Goal: Information Seeking & Learning: Learn about a topic

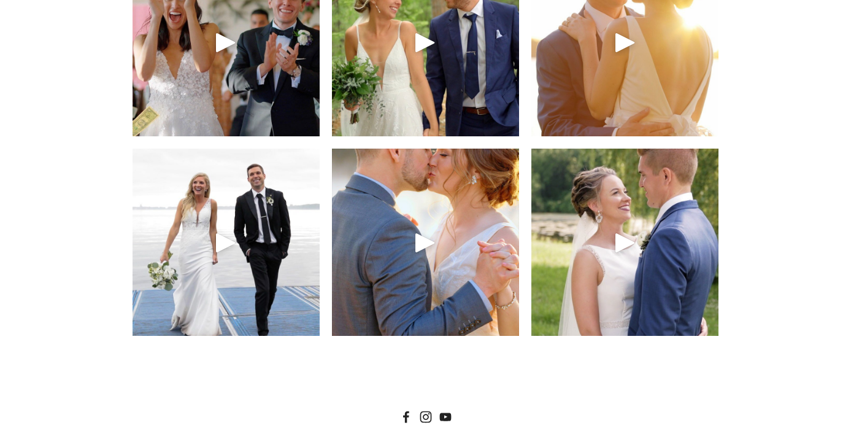
scroll to position [5389, 0]
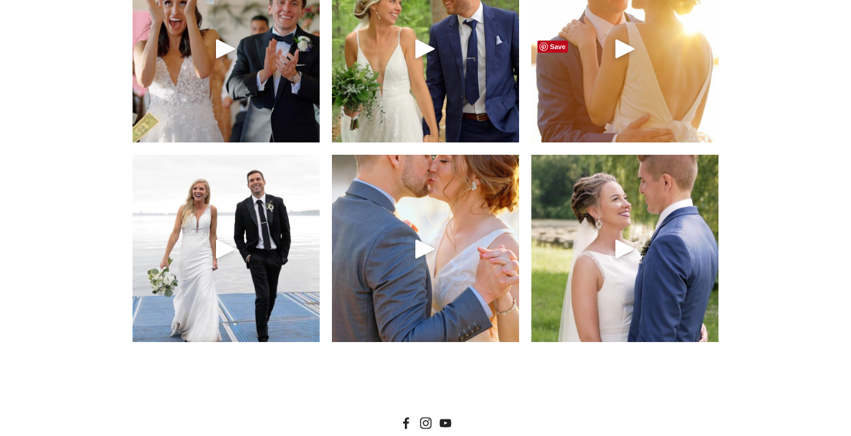
click at [627, 63] on div "Play" at bounding box center [624, 48] width 29 height 29
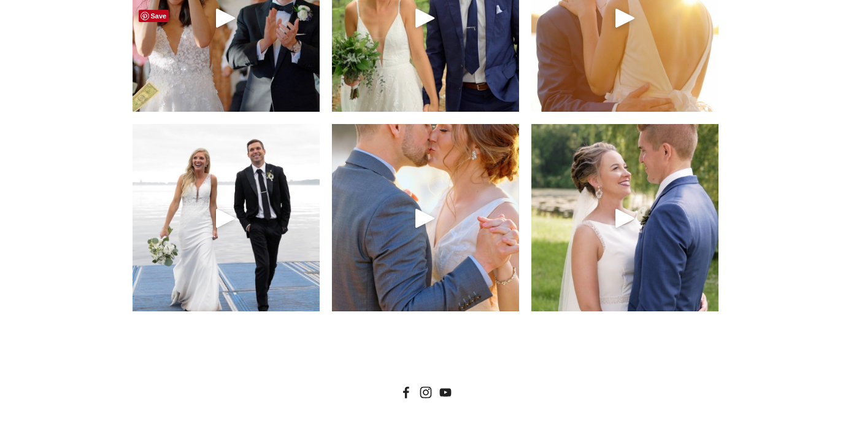
scroll to position [5427, 0]
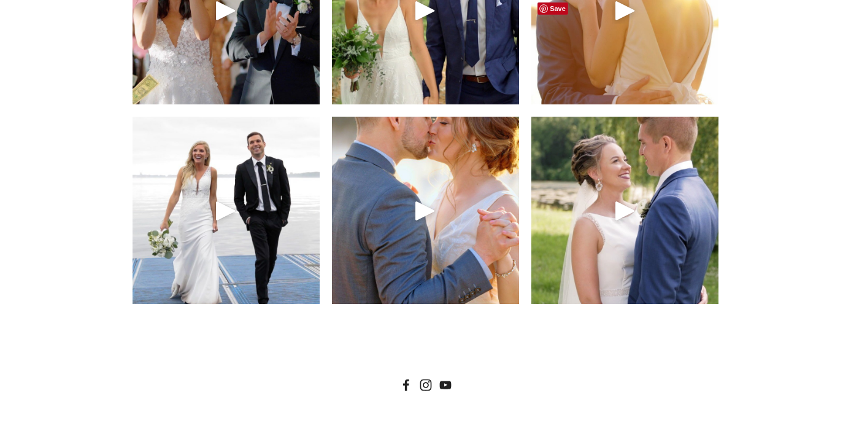
click at [610, 25] on div "Play" at bounding box center [624, 10] width 29 height 29
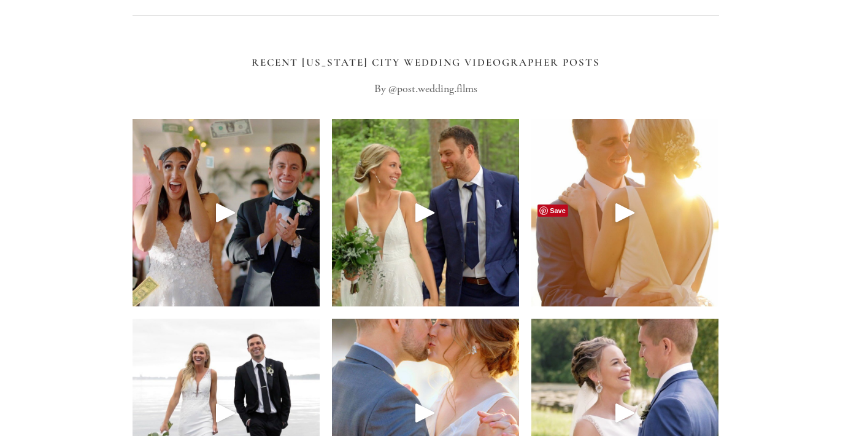
scroll to position [5225, 0]
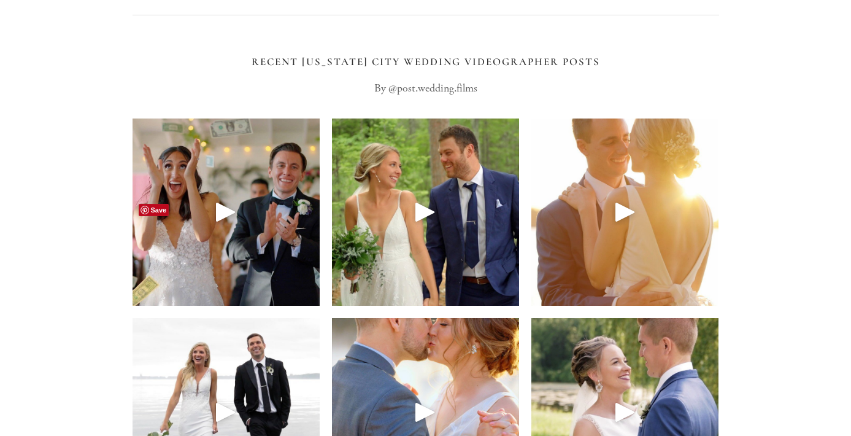
click at [223, 226] on div "Play" at bounding box center [225, 211] width 29 height 29
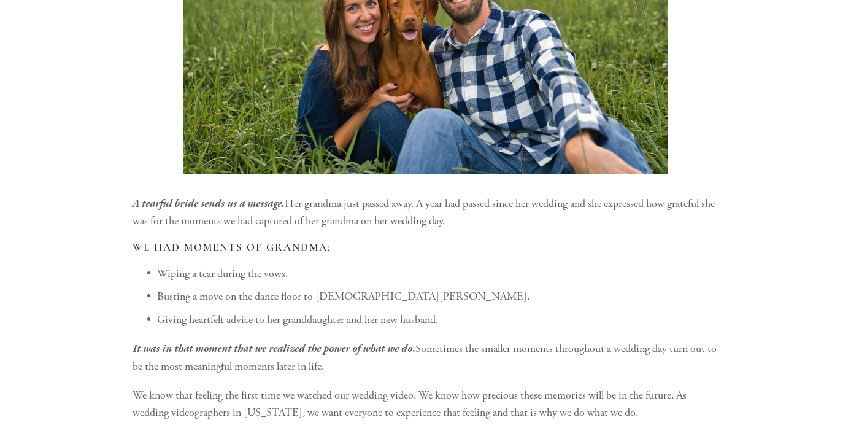
scroll to position [0, 0]
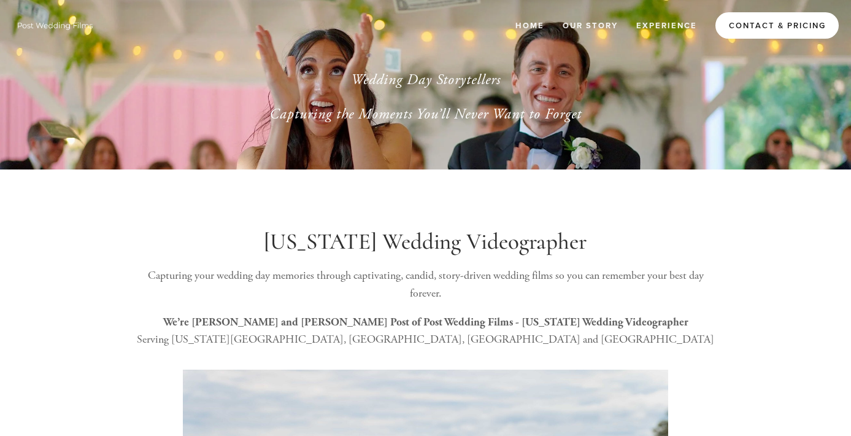
click at [758, 26] on link "Contact & Pricing" at bounding box center [776, 25] width 123 height 26
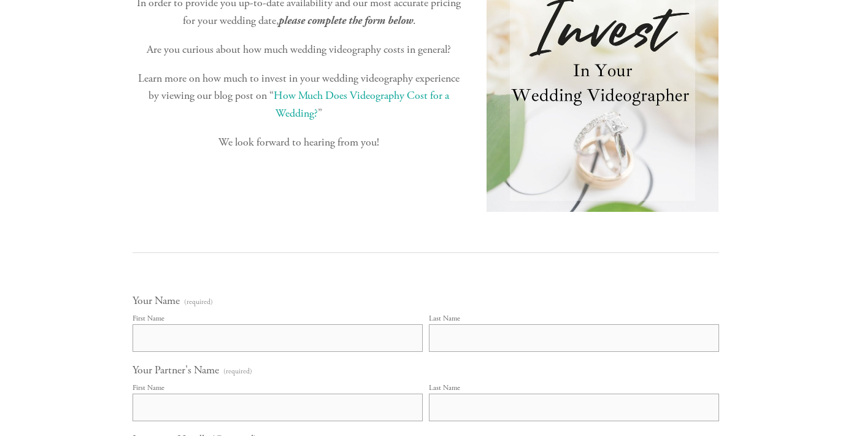
scroll to position [318, 0]
click at [328, 120] on link "How Much Does Videography Cost for a Wedding?" at bounding box center [363, 104] width 178 height 32
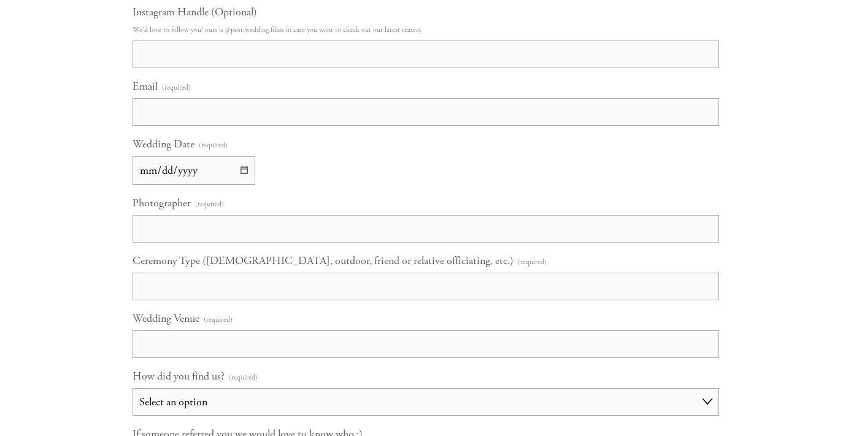
scroll to position [0, 0]
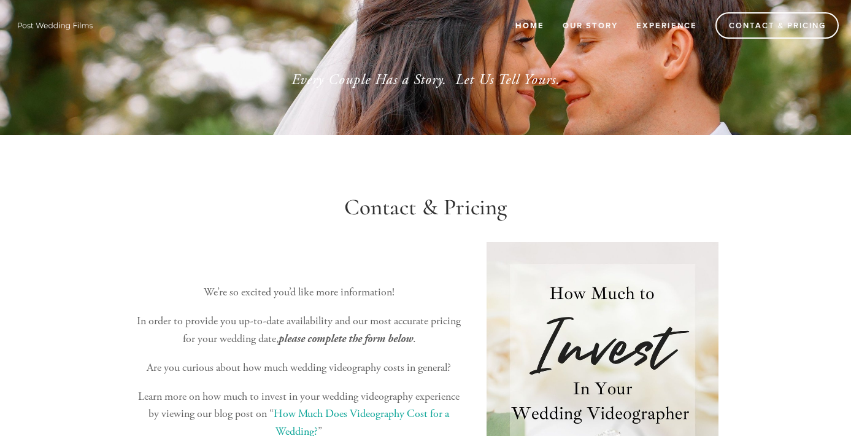
click at [542, 27] on link "Home" at bounding box center [529, 25] width 45 height 20
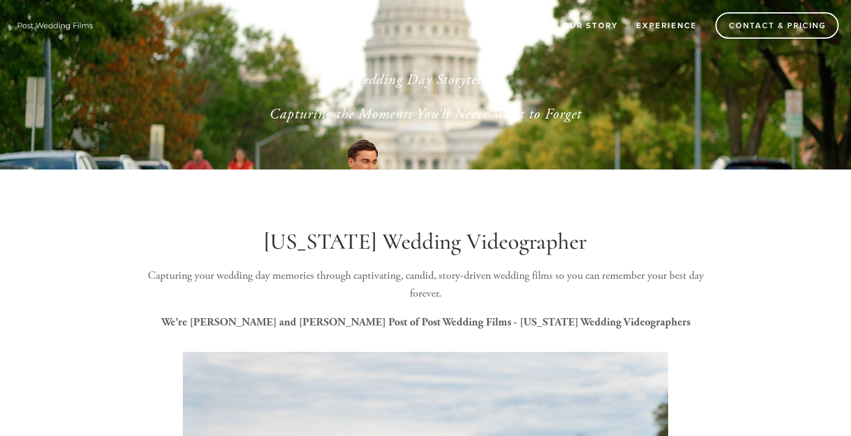
click at [531, 23] on link "Home" at bounding box center [529, 25] width 45 height 20
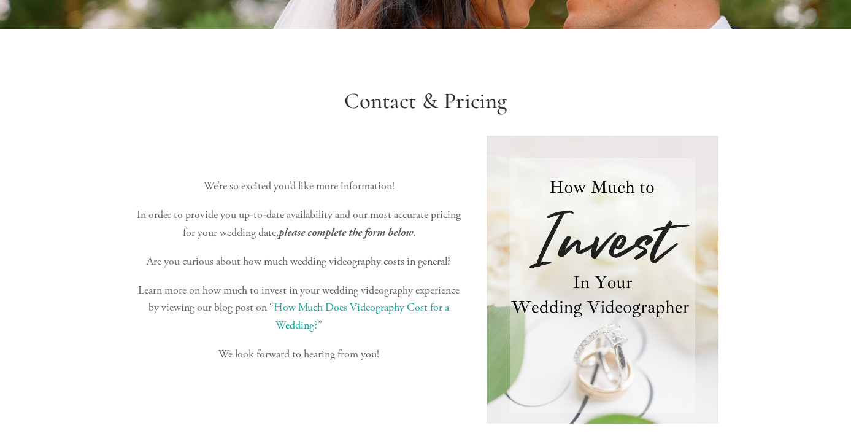
scroll to position [16, 0]
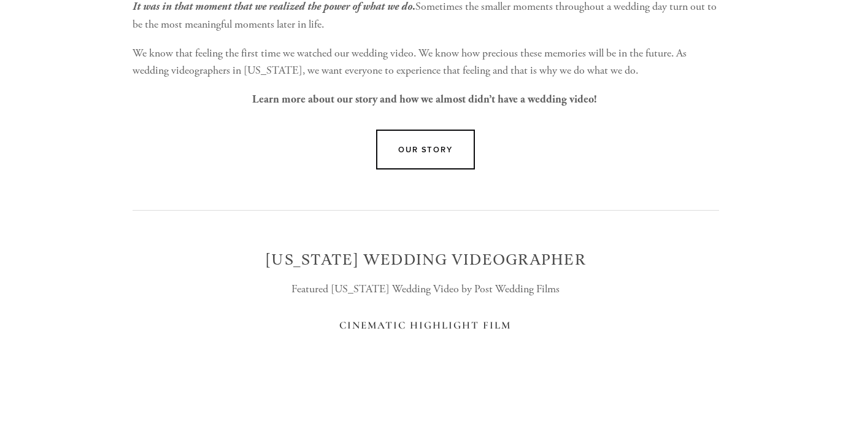
scroll to position [860, 0]
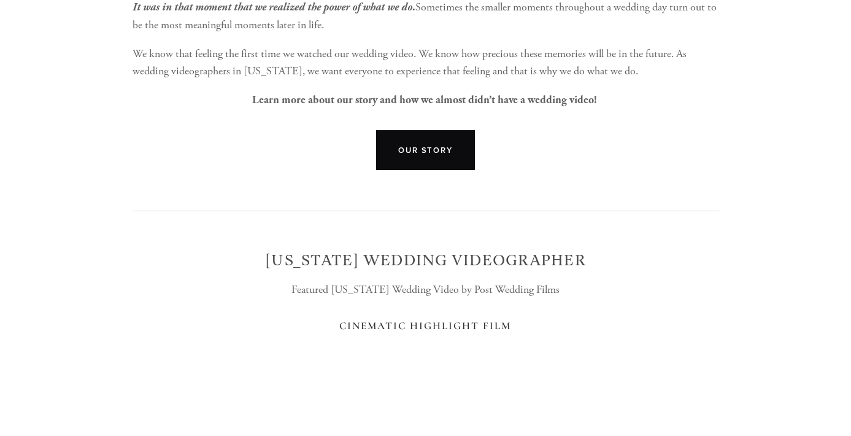
click at [446, 170] on link "Our Story" at bounding box center [425, 150] width 99 height 40
